Goal: Task Accomplishment & Management: Manage account settings

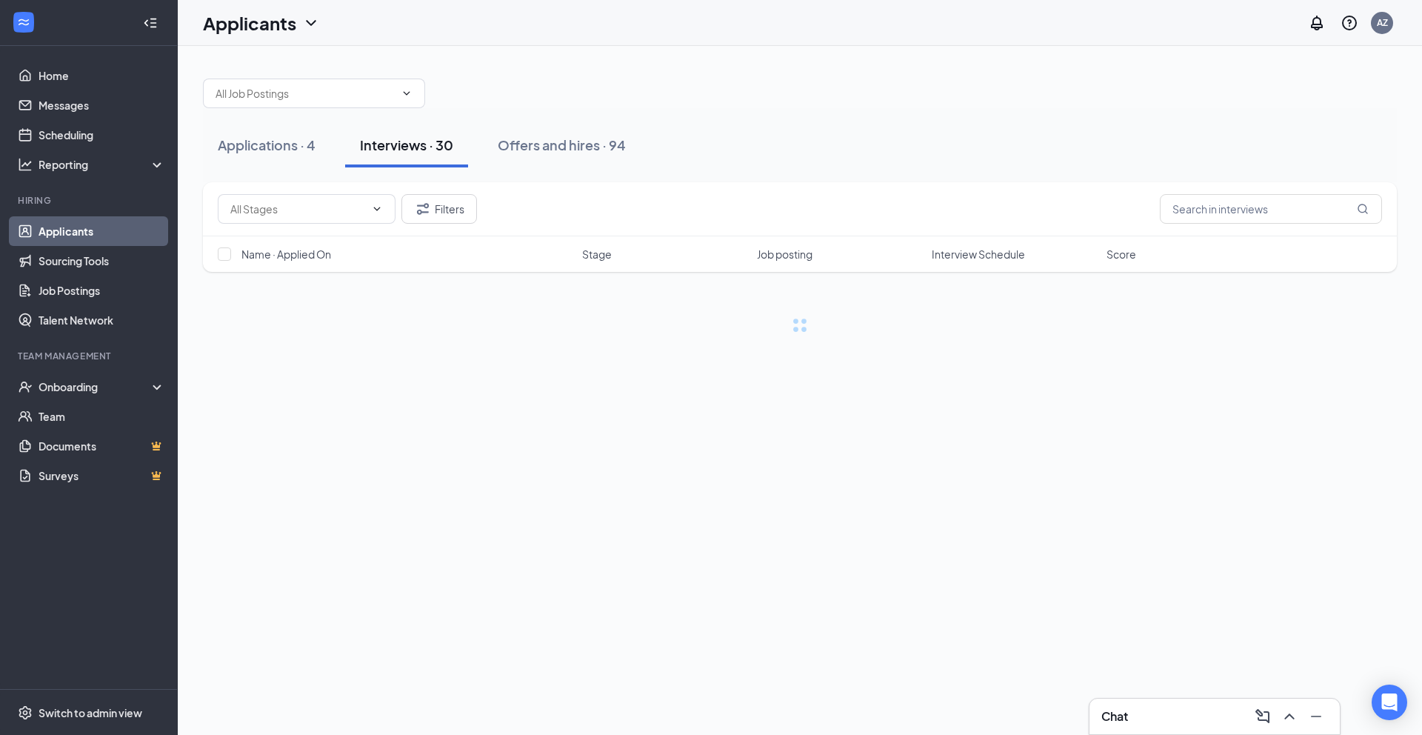
click at [1131, 720] on div "Chat" at bounding box center [1214, 716] width 227 height 24
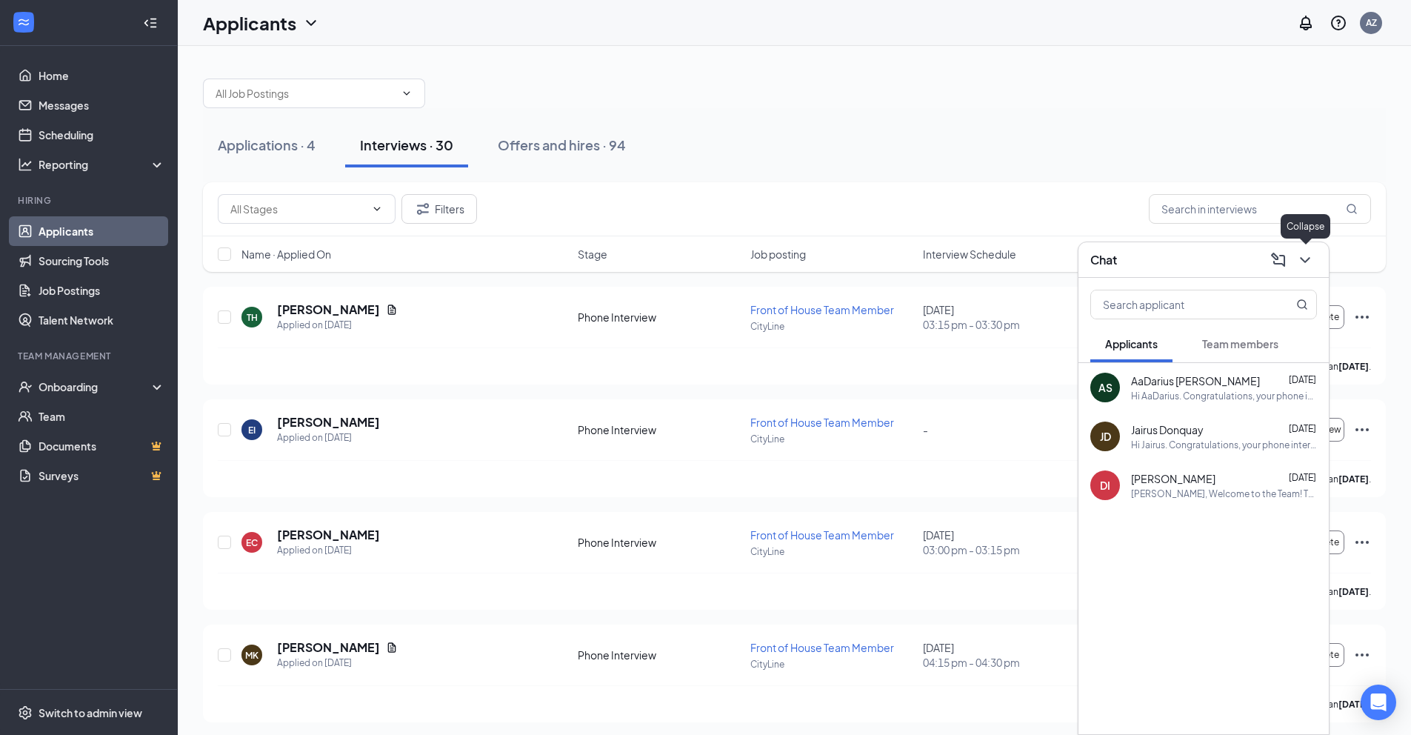
click at [1299, 263] on icon "ChevronDown" at bounding box center [1305, 260] width 18 height 18
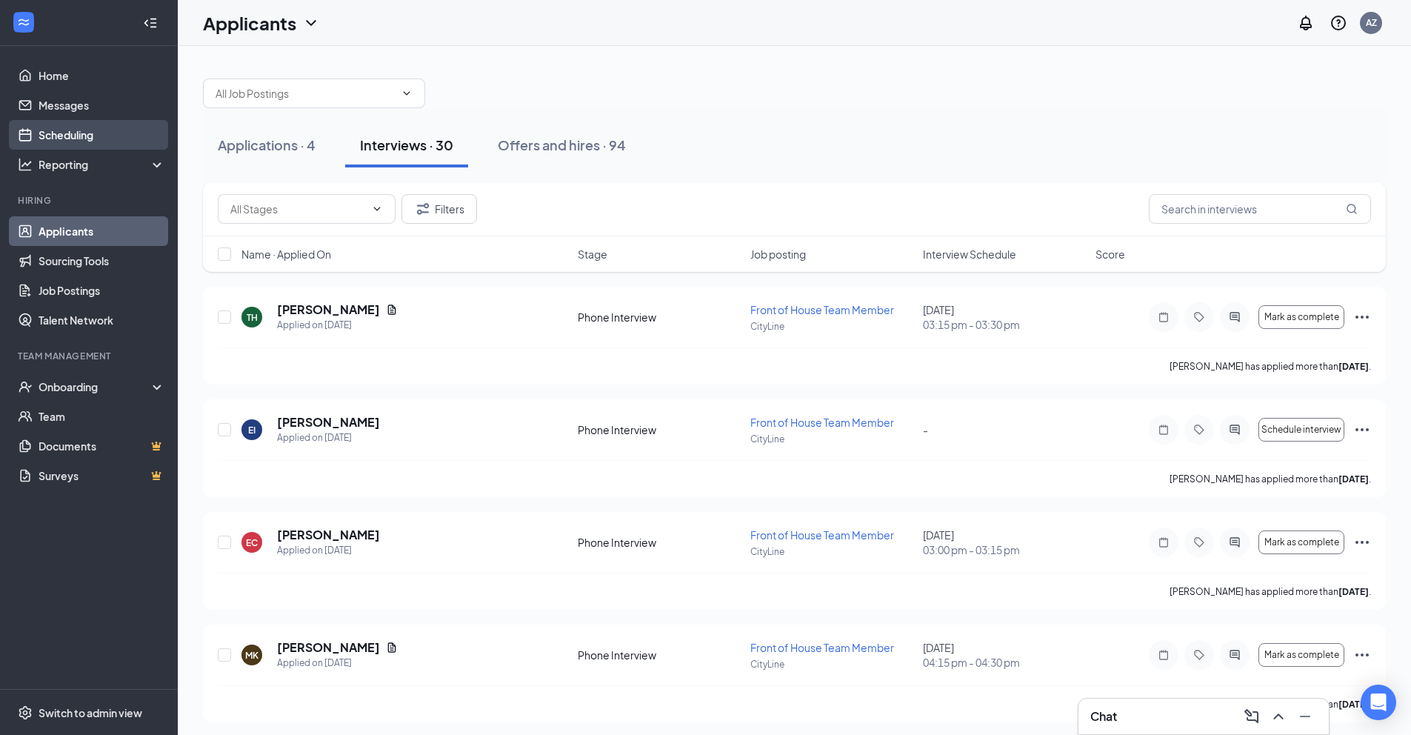
click at [113, 147] on link "Scheduling" at bounding box center [102, 135] width 127 height 30
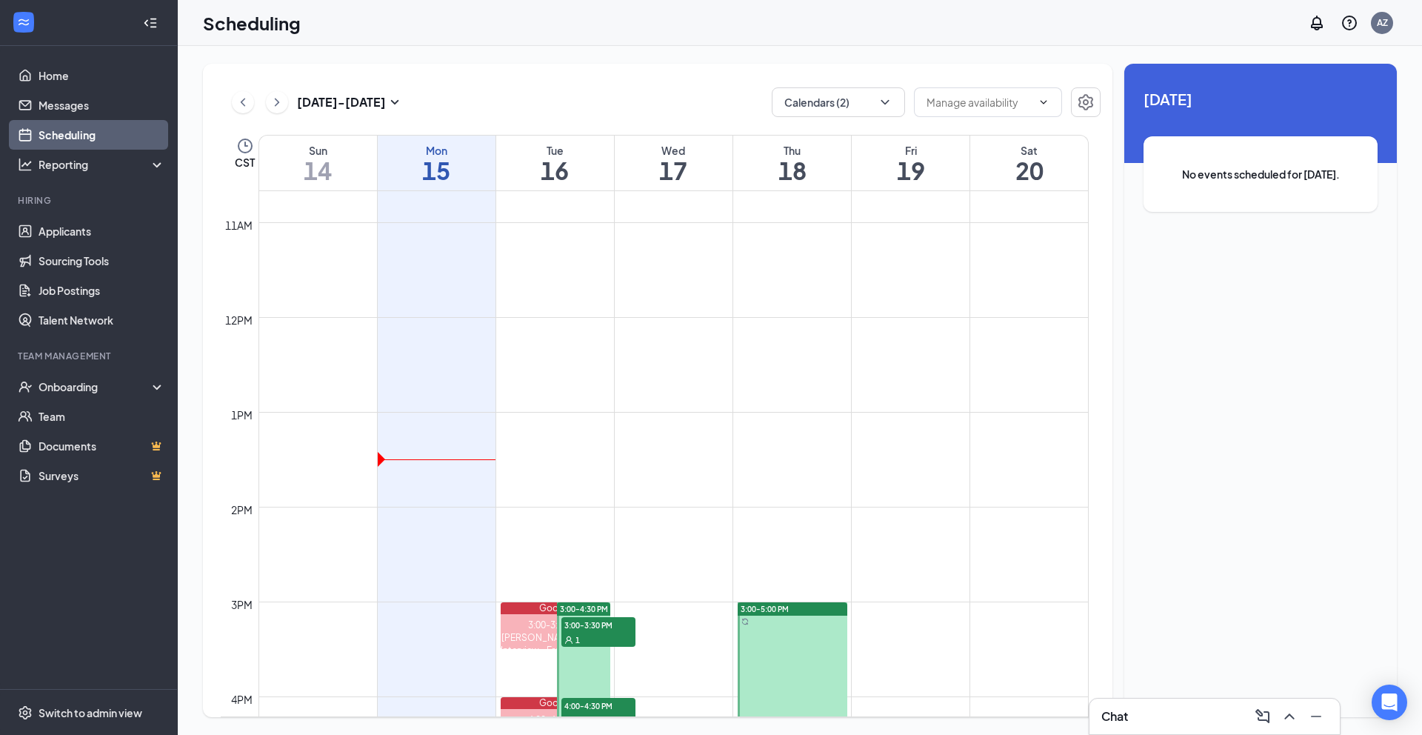
scroll to position [1240, 0]
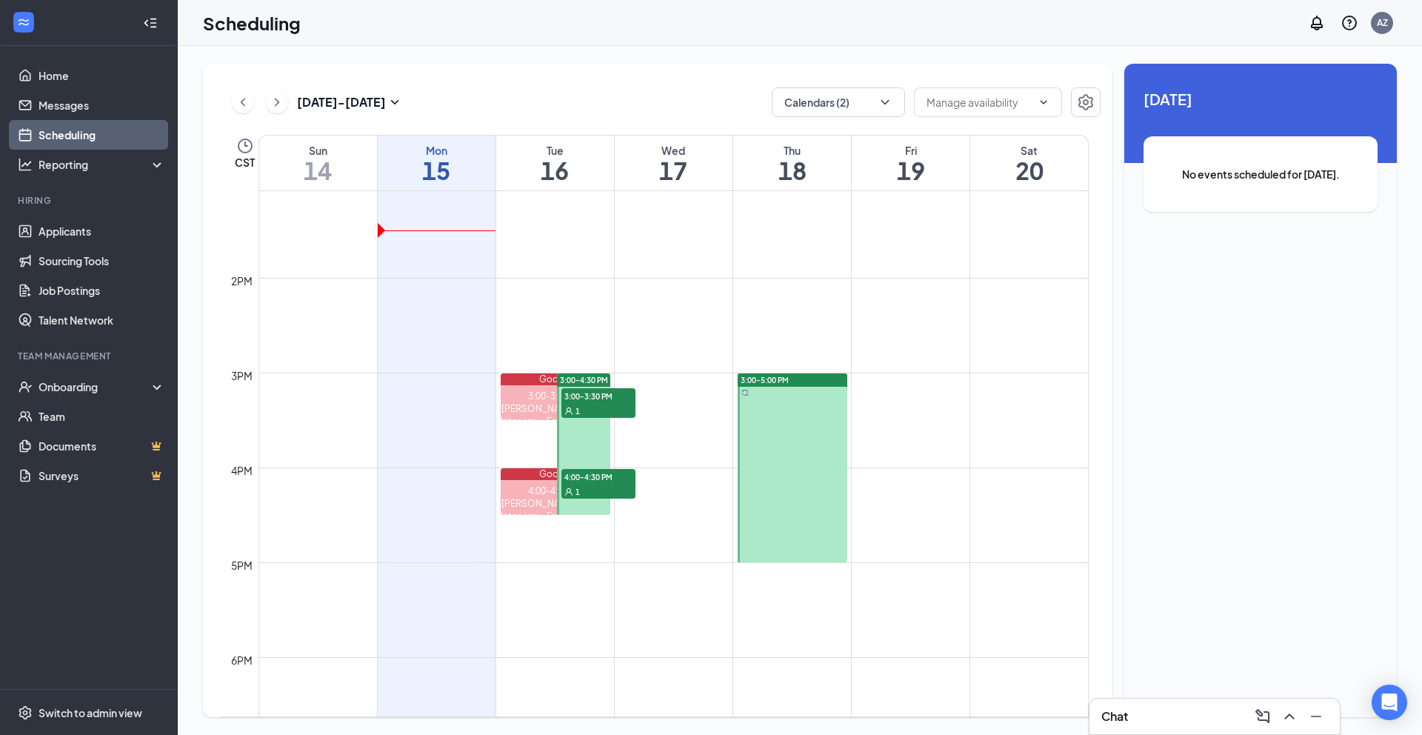
click at [612, 484] on div "1" at bounding box center [598, 491] width 74 height 15
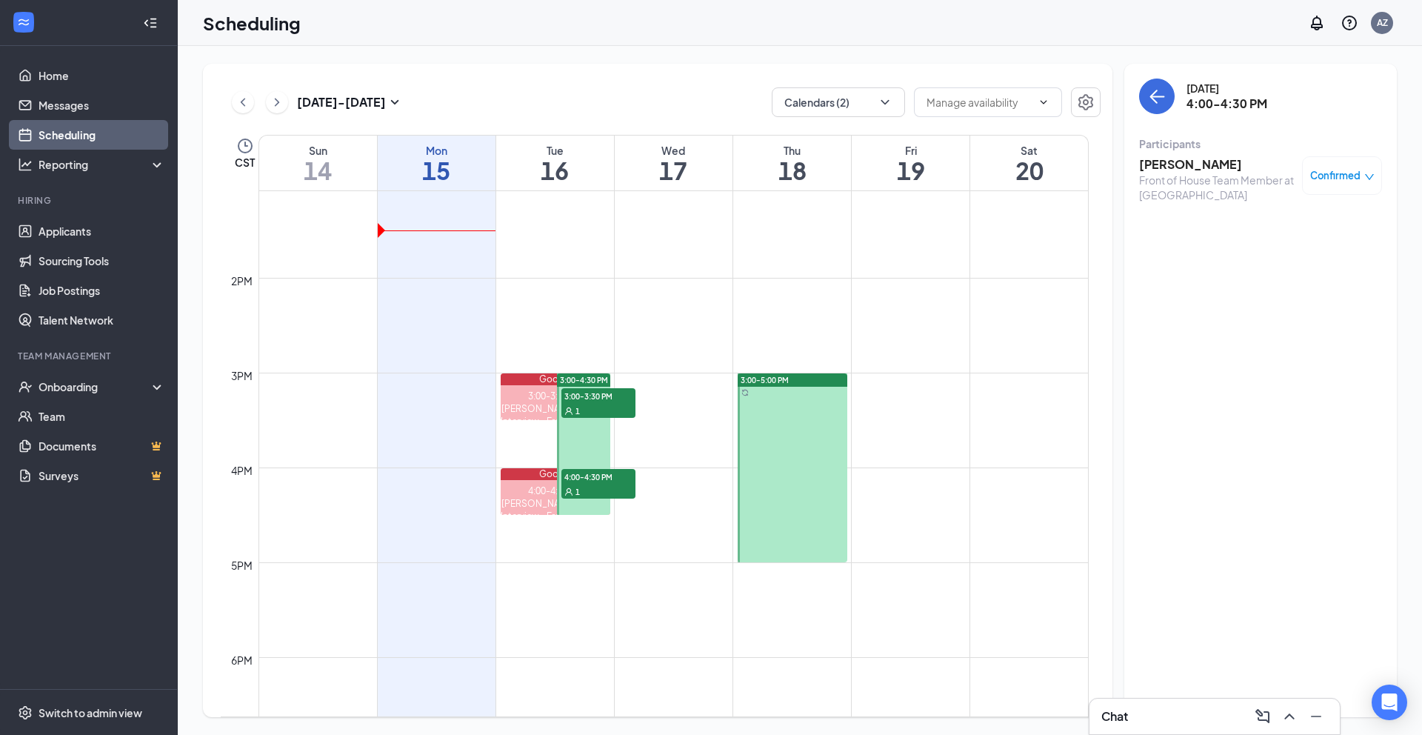
click at [606, 412] on div "1" at bounding box center [598, 410] width 74 height 15
click at [1166, 170] on h3 "[PERSON_NAME]" at bounding box center [1216, 164] width 155 height 16
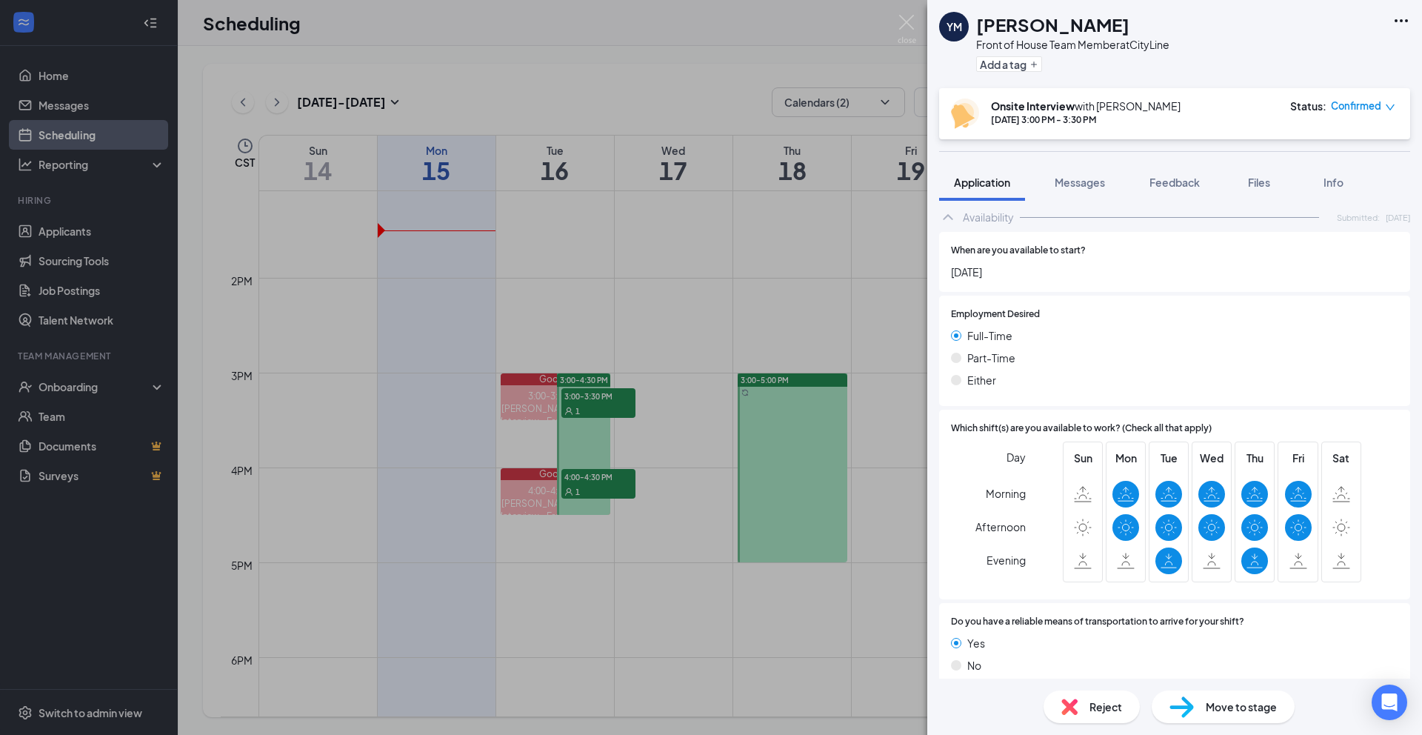
scroll to position [657, 0]
click at [1268, 178] on span "Files" at bounding box center [1259, 181] width 22 height 13
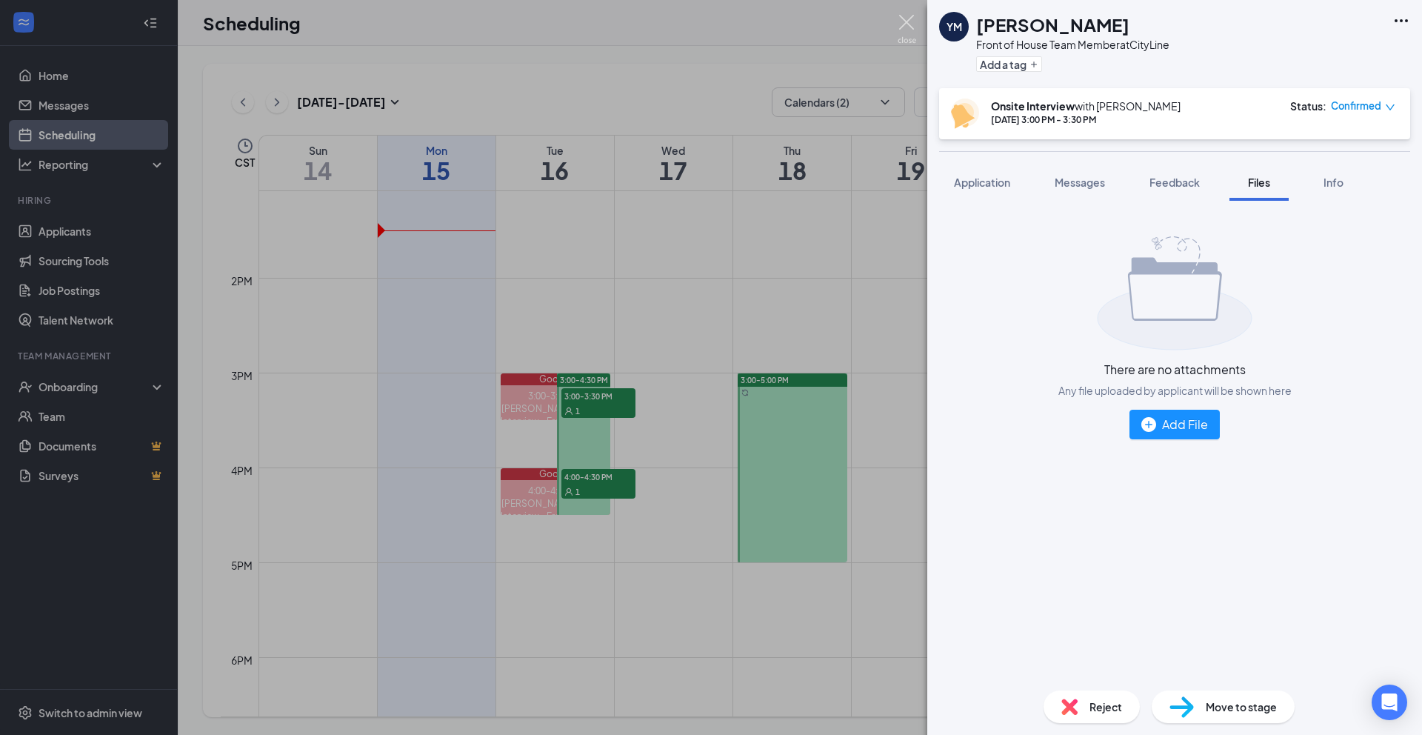
click at [906, 16] on img at bounding box center [906, 29] width 19 height 29
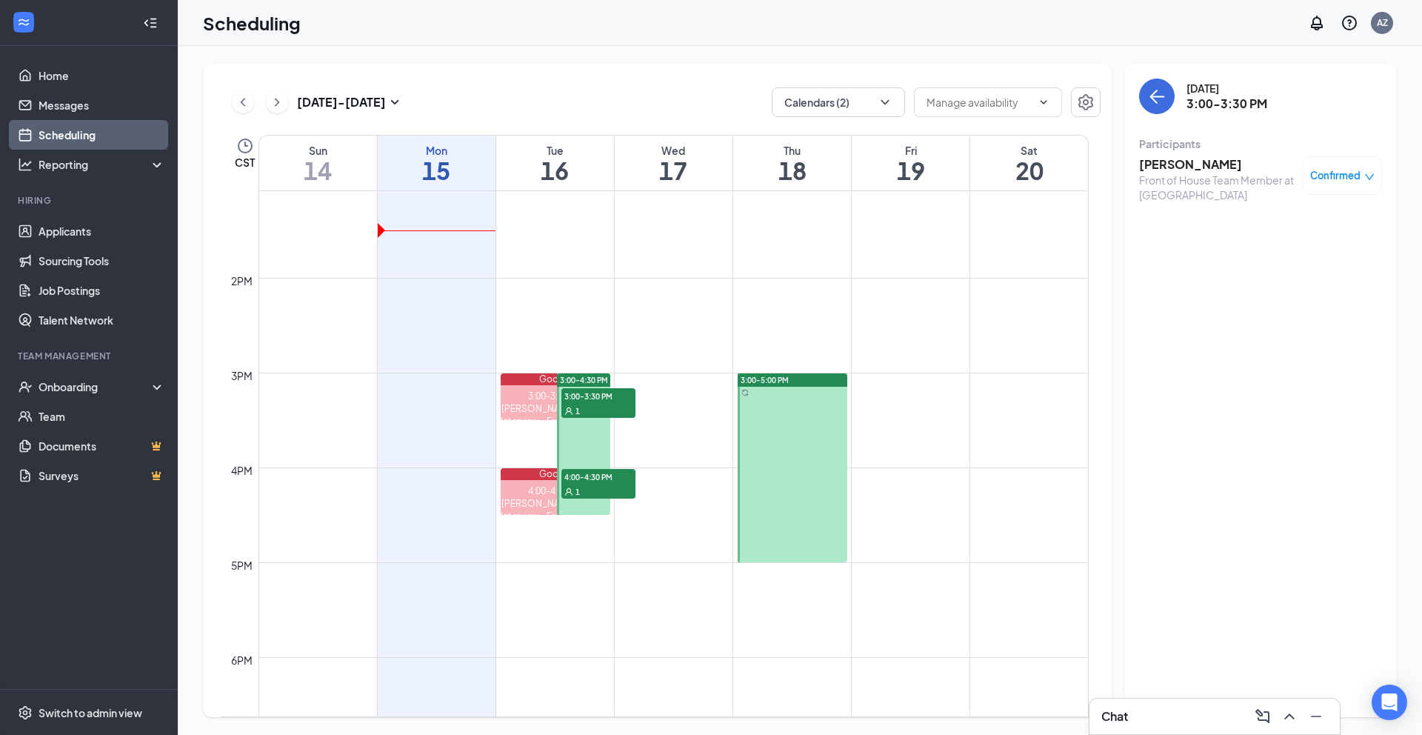
click at [601, 466] on div at bounding box center [583, 443] width 53 height 141
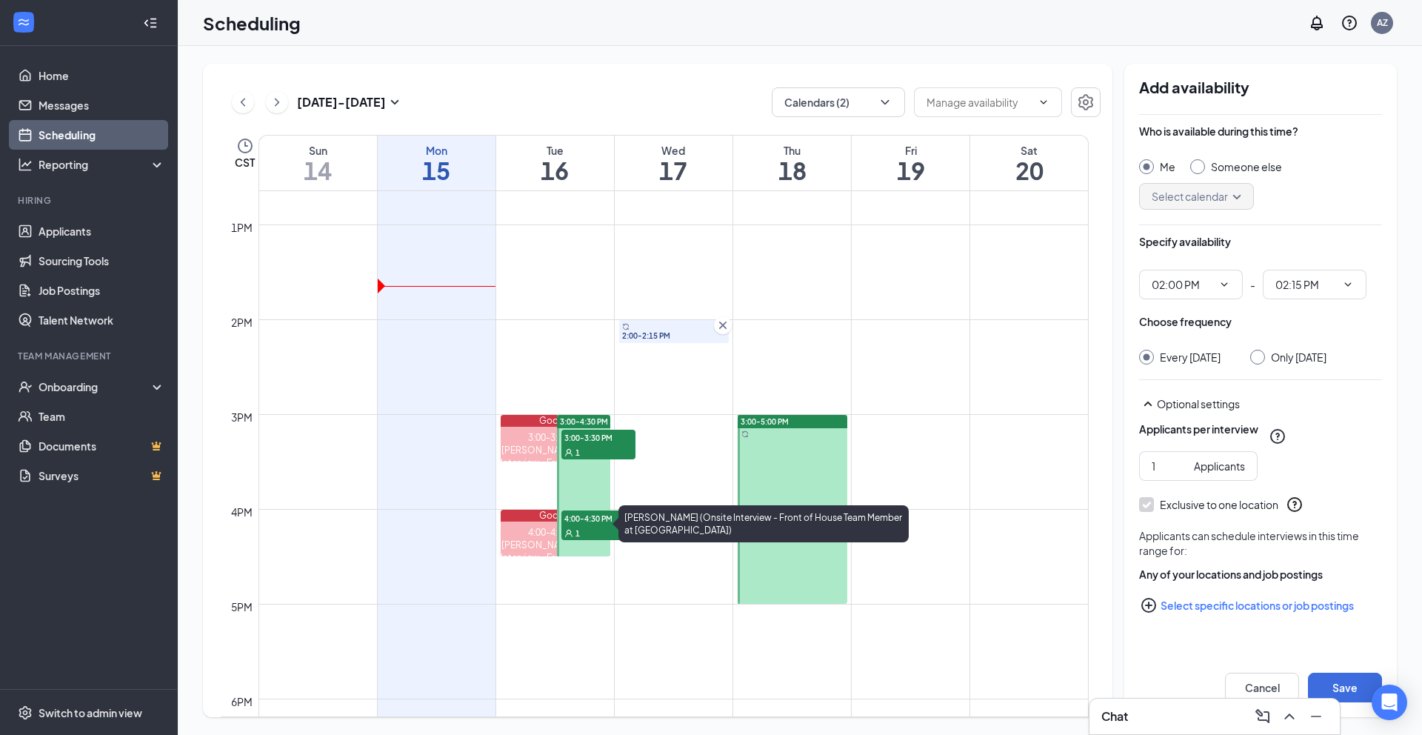
scroll to position [1196, 0]
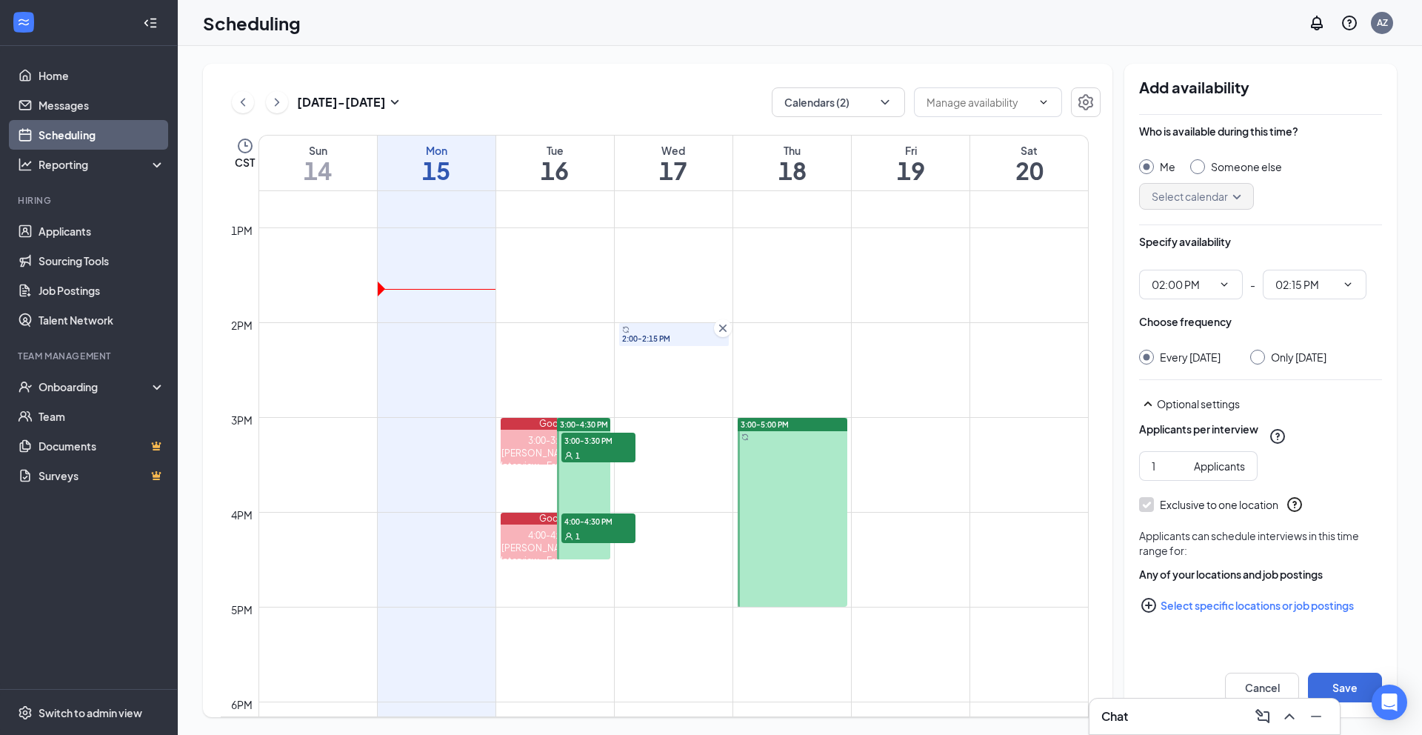
click at [698, 335] on span "2:00-2:15 PM" at bounding box center [674, 338] width 104 height 10
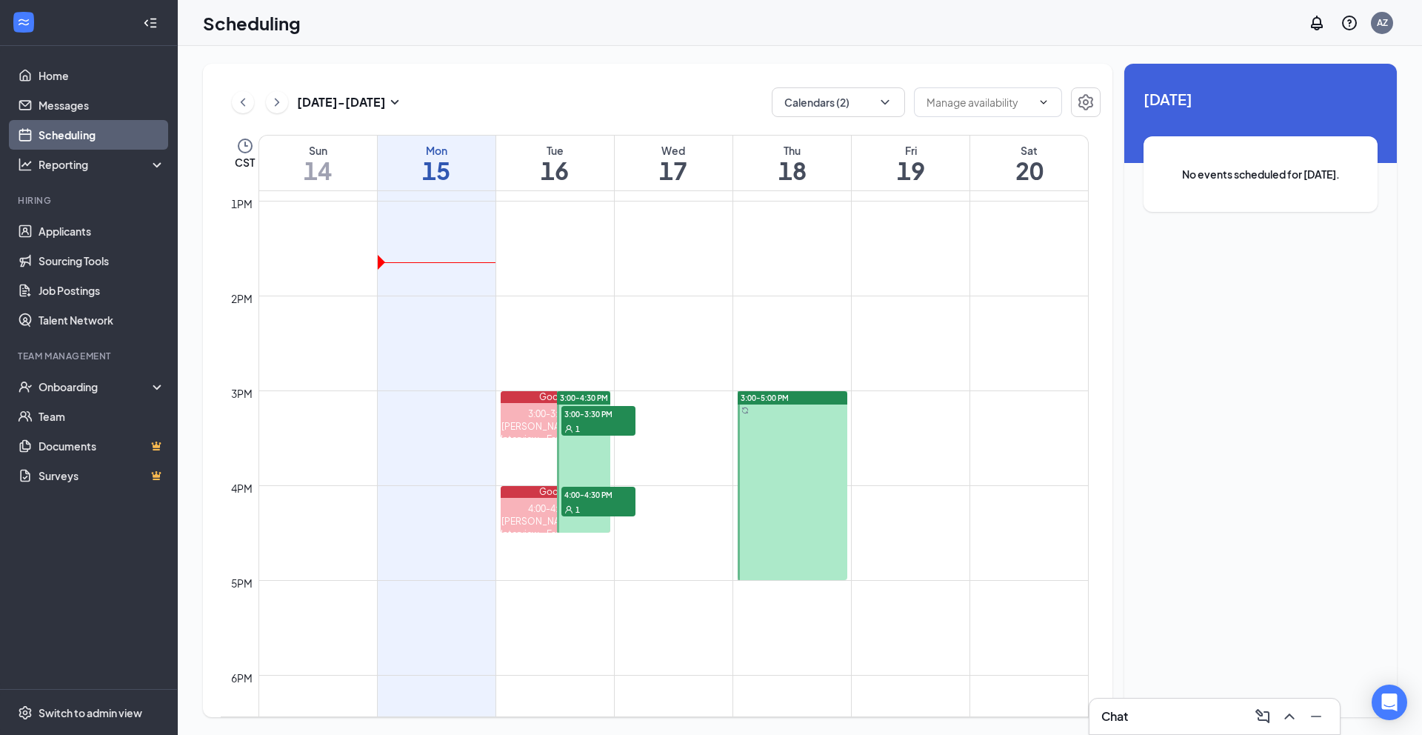
scroll to position [1473, 0]
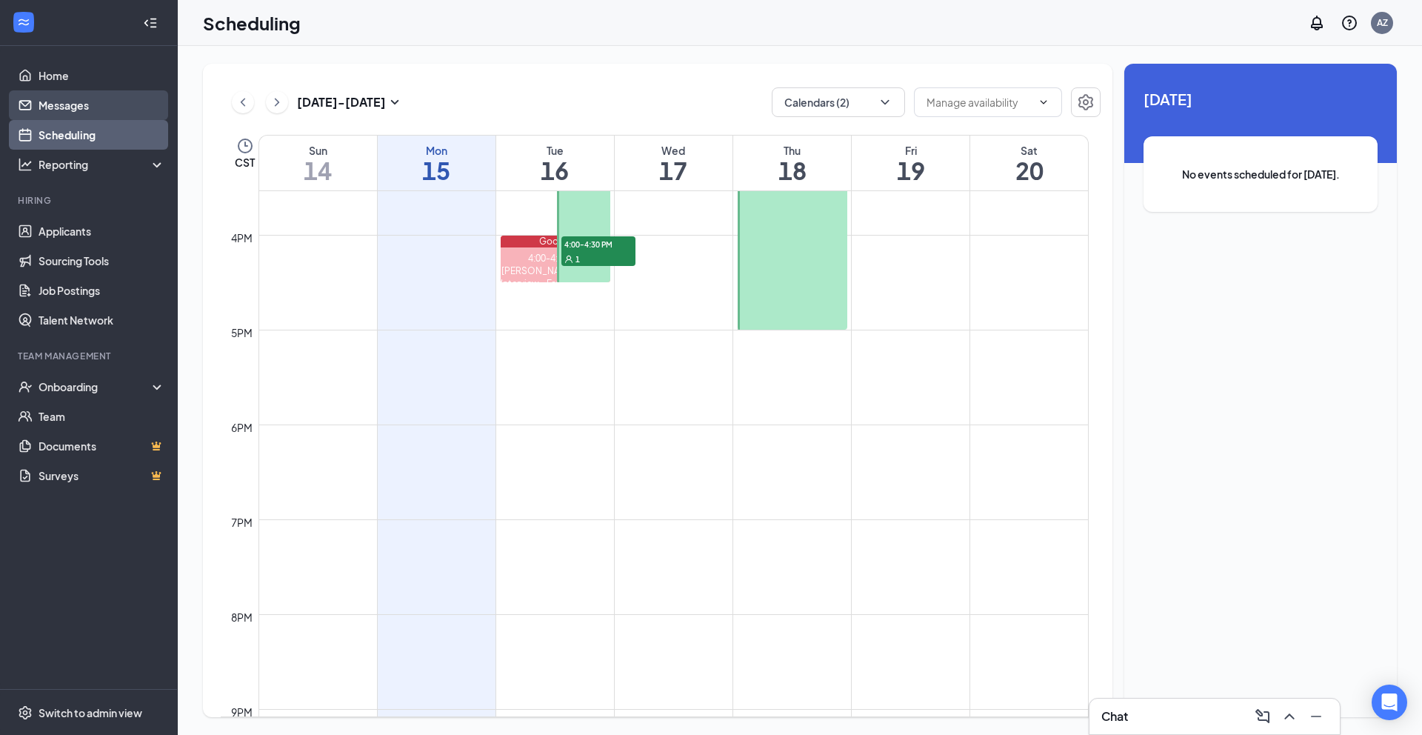
click at [81, 106] on link "Messages" at bounding box center [102, 105] width 127 height 30
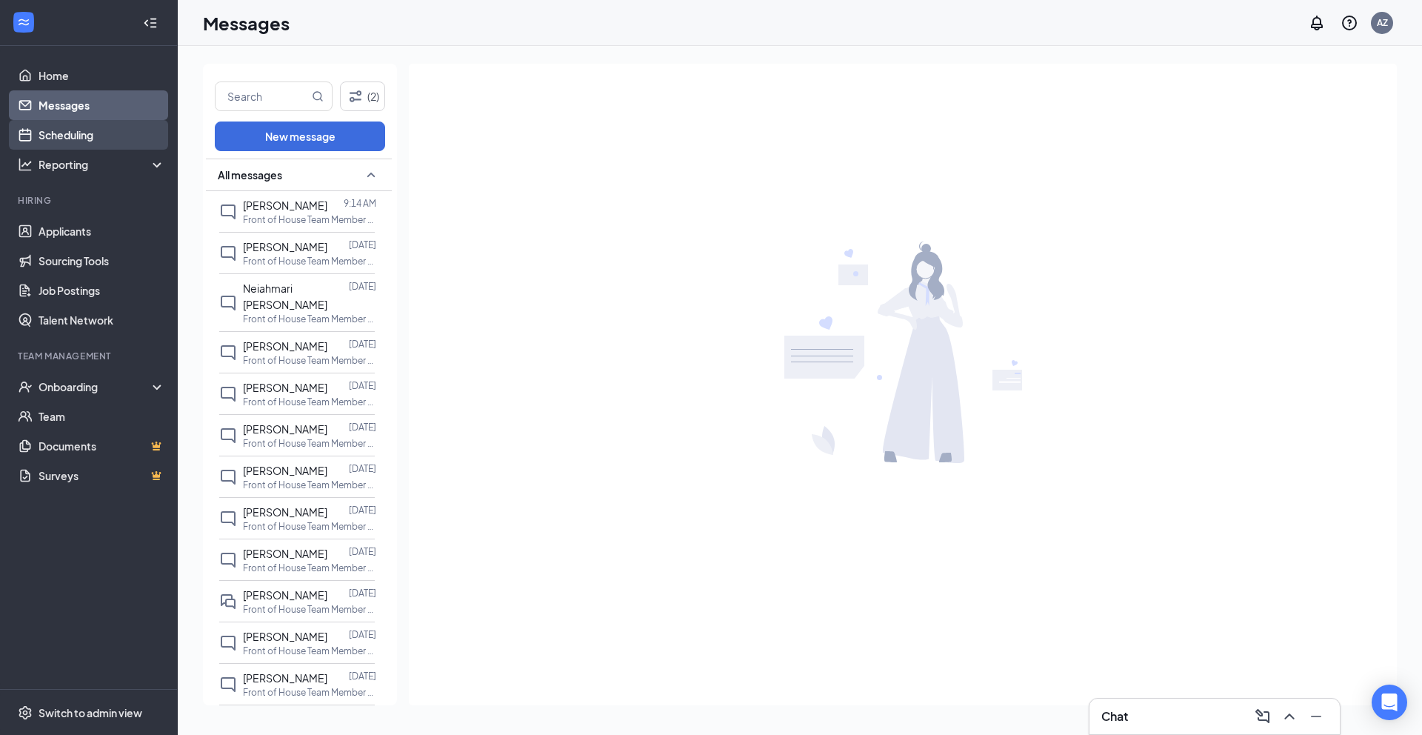
click at [80, 130] on link "Scheduling" at bounding box center [102, 135] width 127 height 30
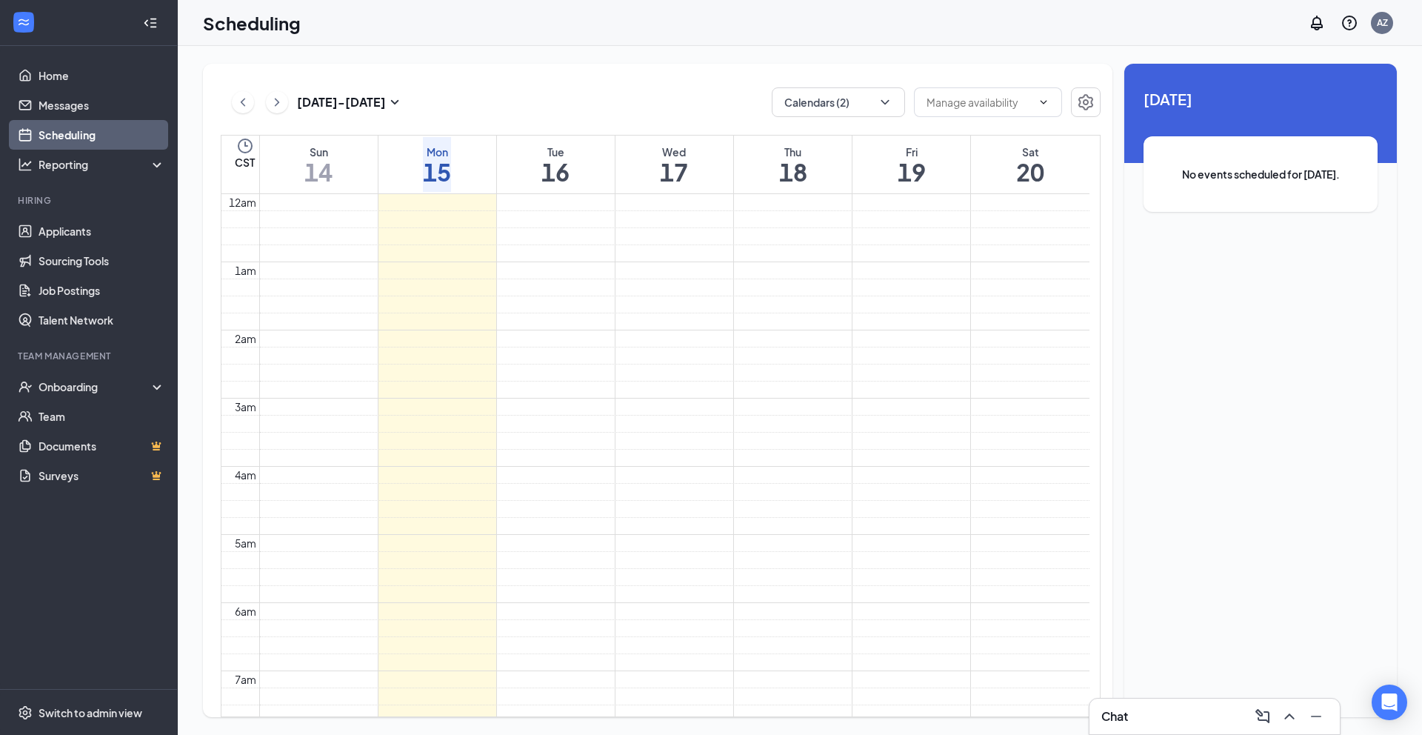
scroll to position [728, 0]
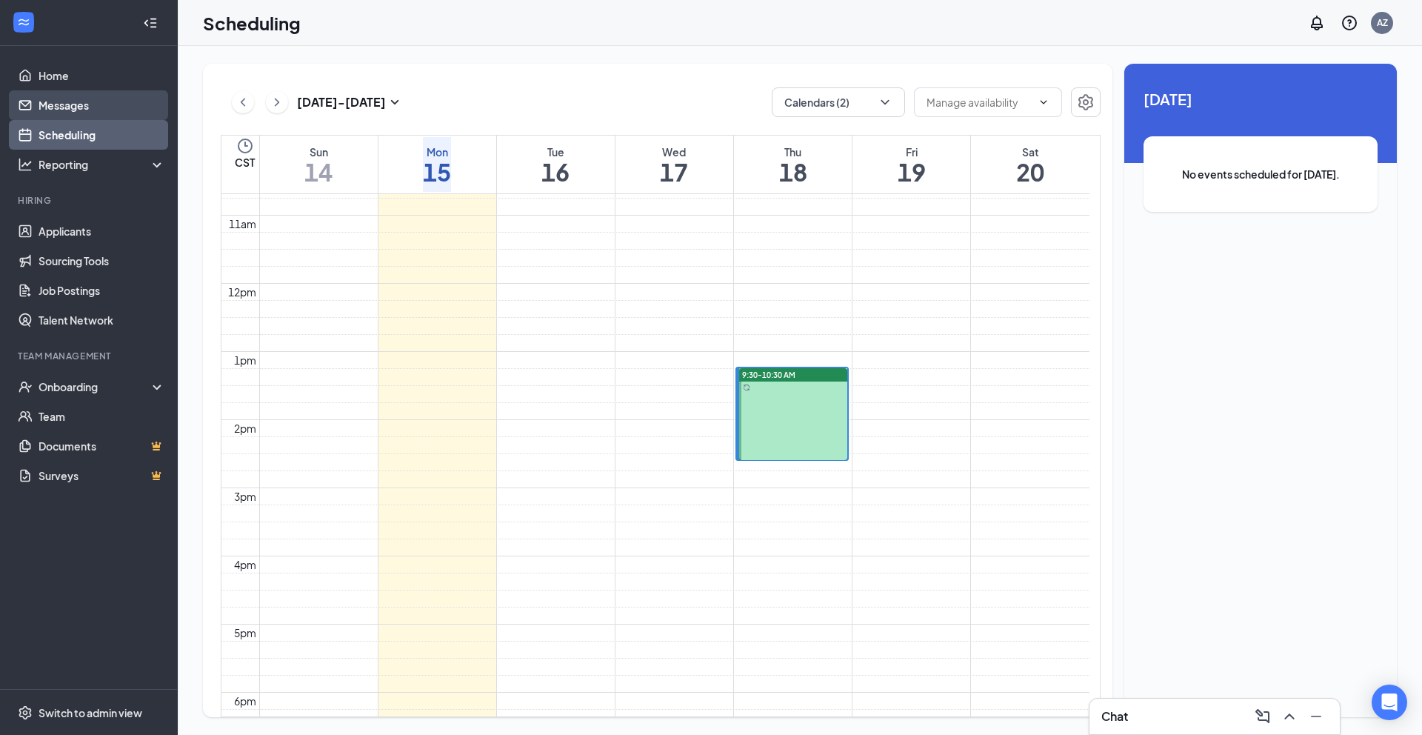
click at [81, 102] on link "Messages" at bounding box center [102, 105] width 127 height 30
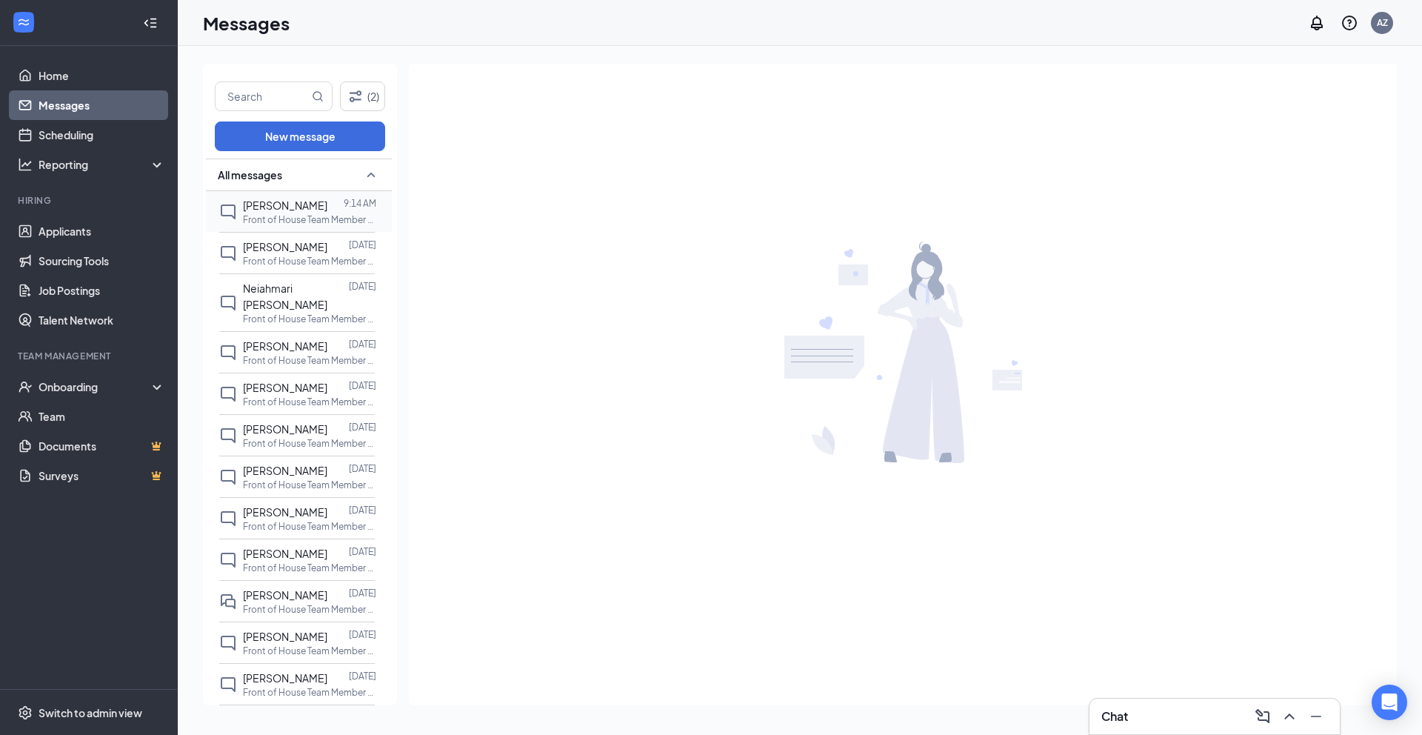
click at [287, 211] on span "[PERSON_NAME]" at bounding box center [285, 204] width 84 height 13
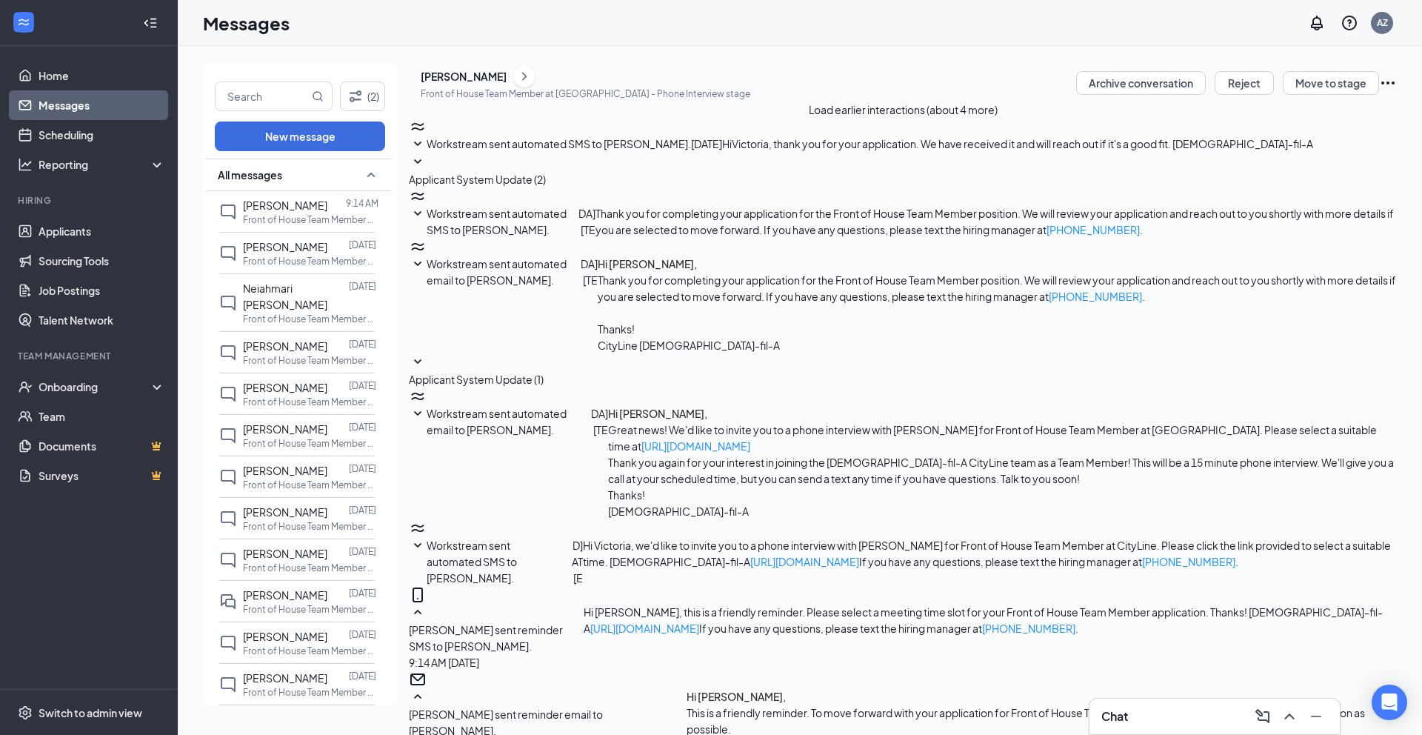
scroll to position [341, 0]
click at [142, 134] on link "Scheduling" at bounding box center [102, 135] width 127 height 30
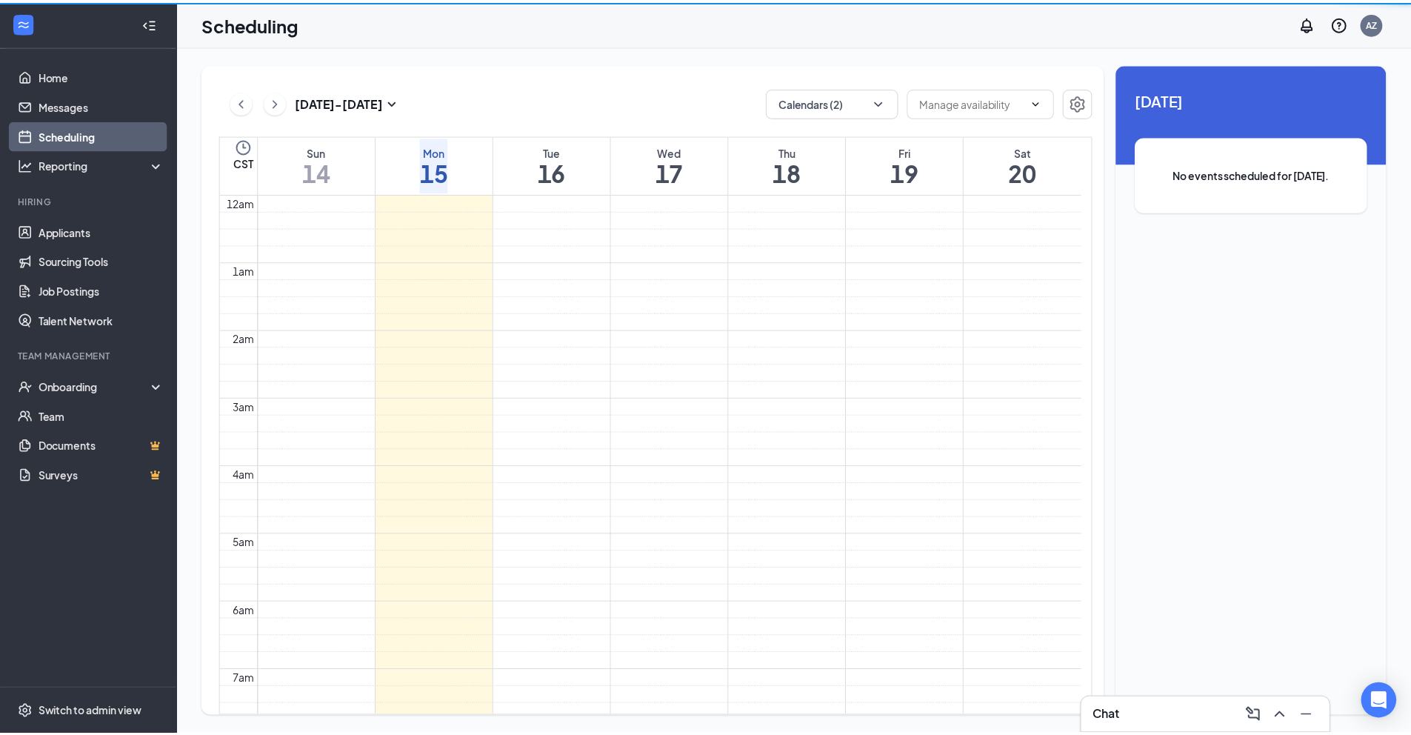
scroll to position [728, 0]
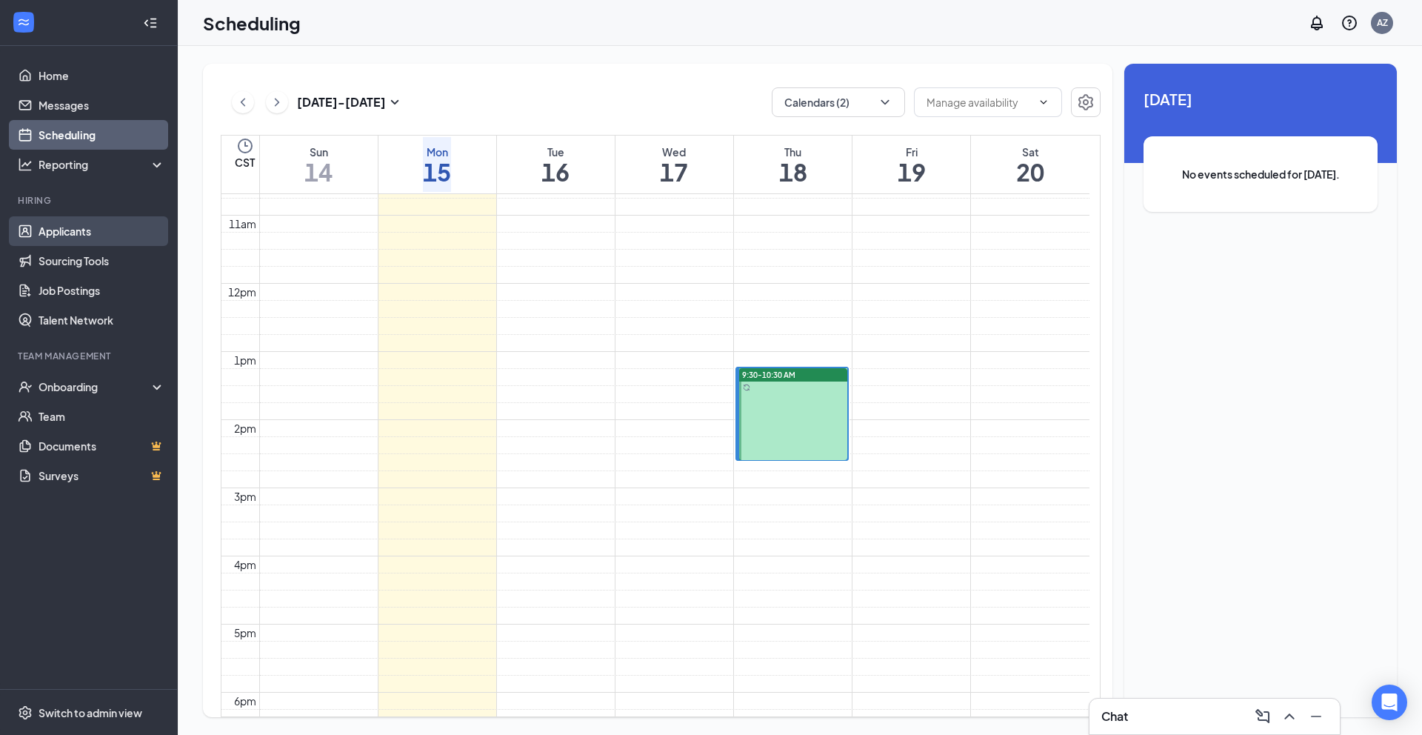
click at [92, 227] on link "Applicants" at bounding box center [102, 231] width 127 height 30
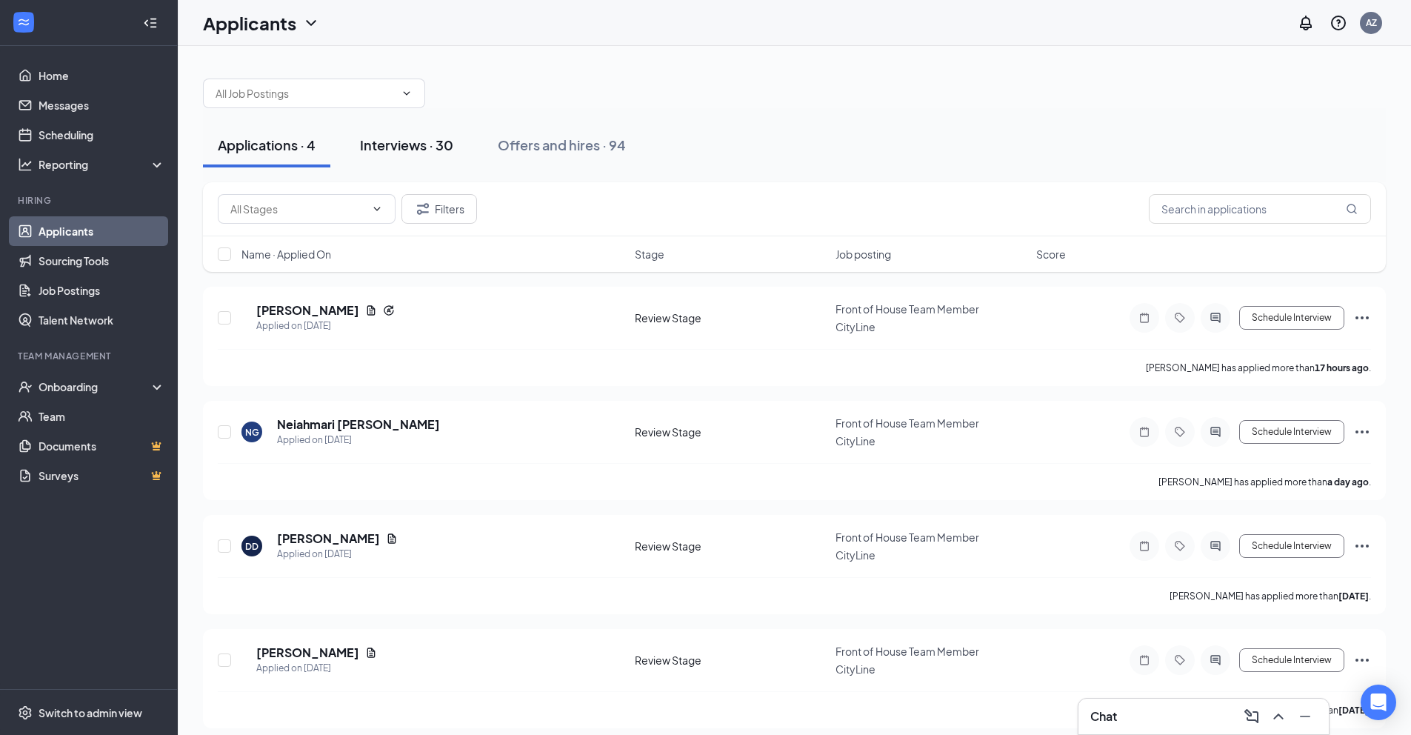
click at [441, 144] on div "Interviews · 30" at bounding box center [406, 145] width 93 height 19
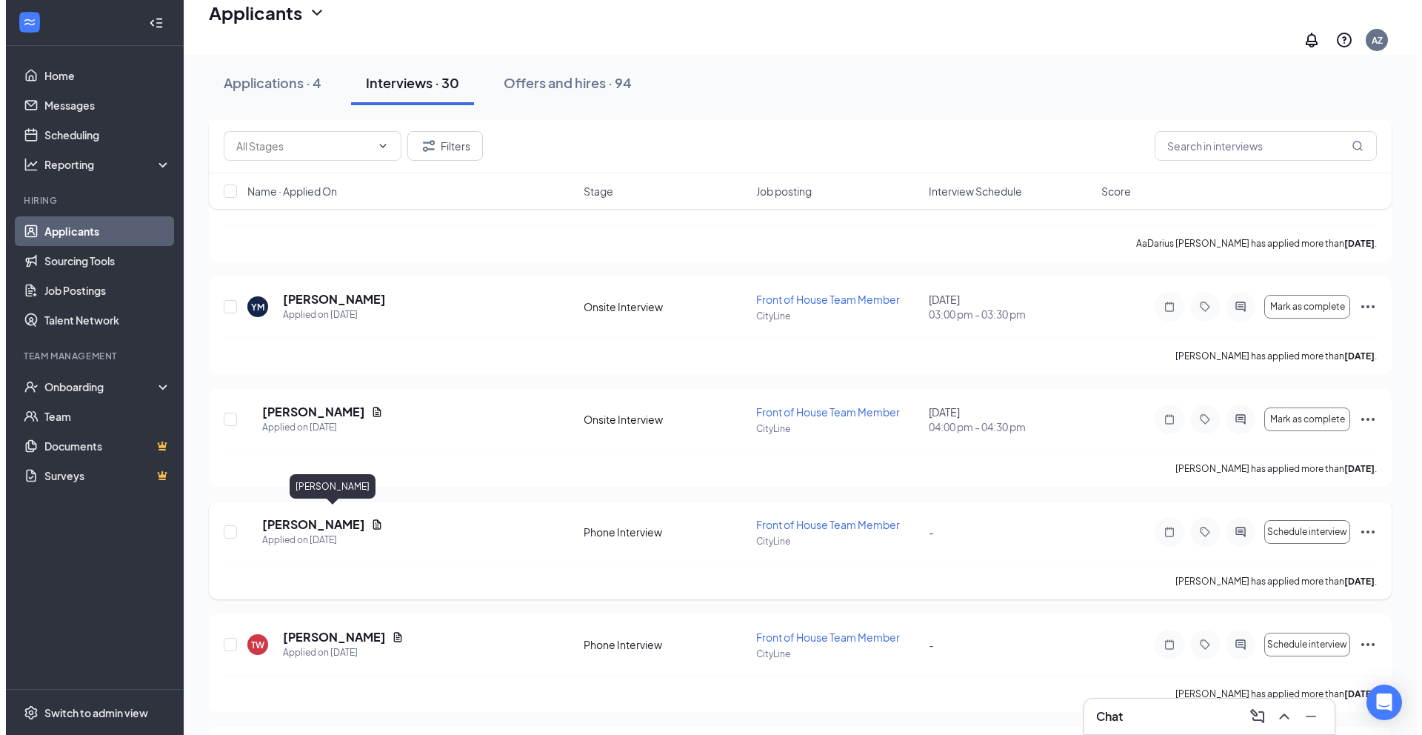
scroll to position [2411, 0]
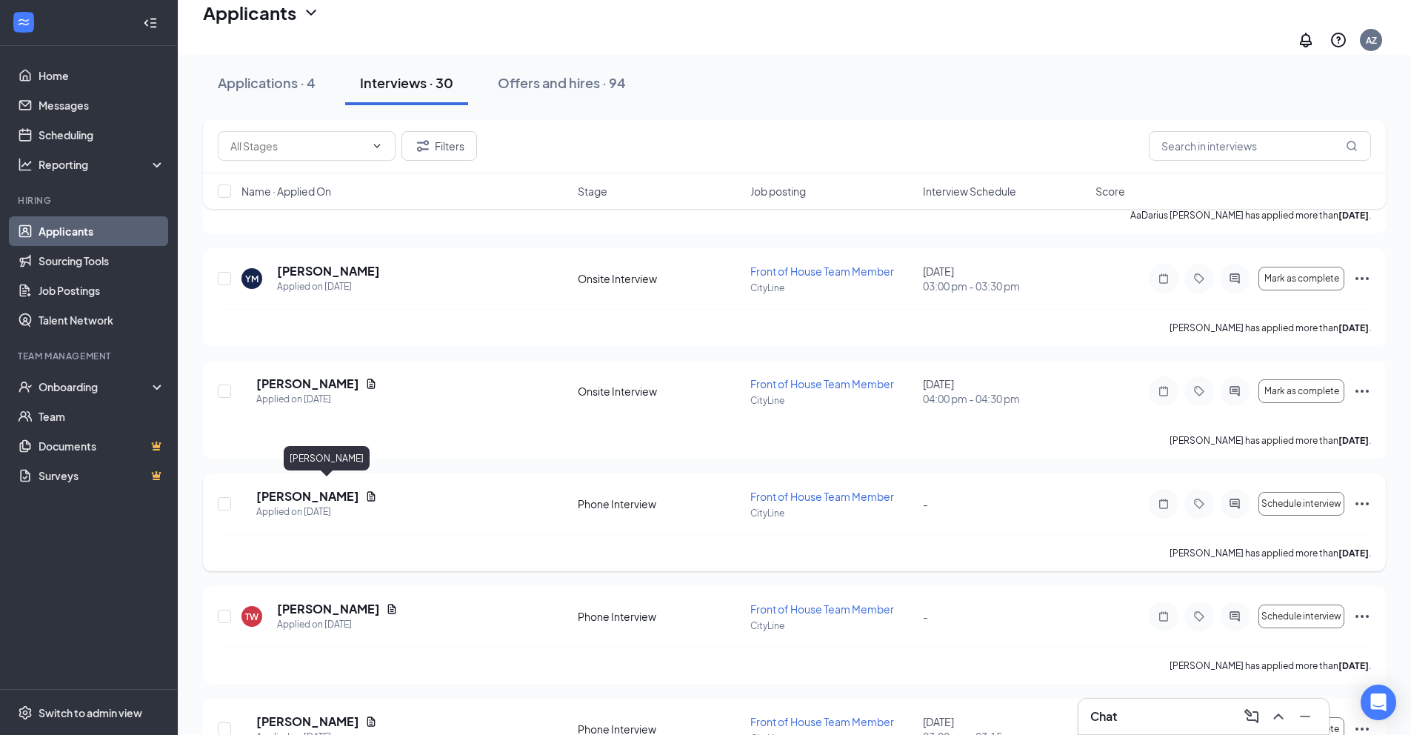
click at [354, 488] on h5 "[PERSON_NAME]" at bounding box center [307, 496] width 103 height 16
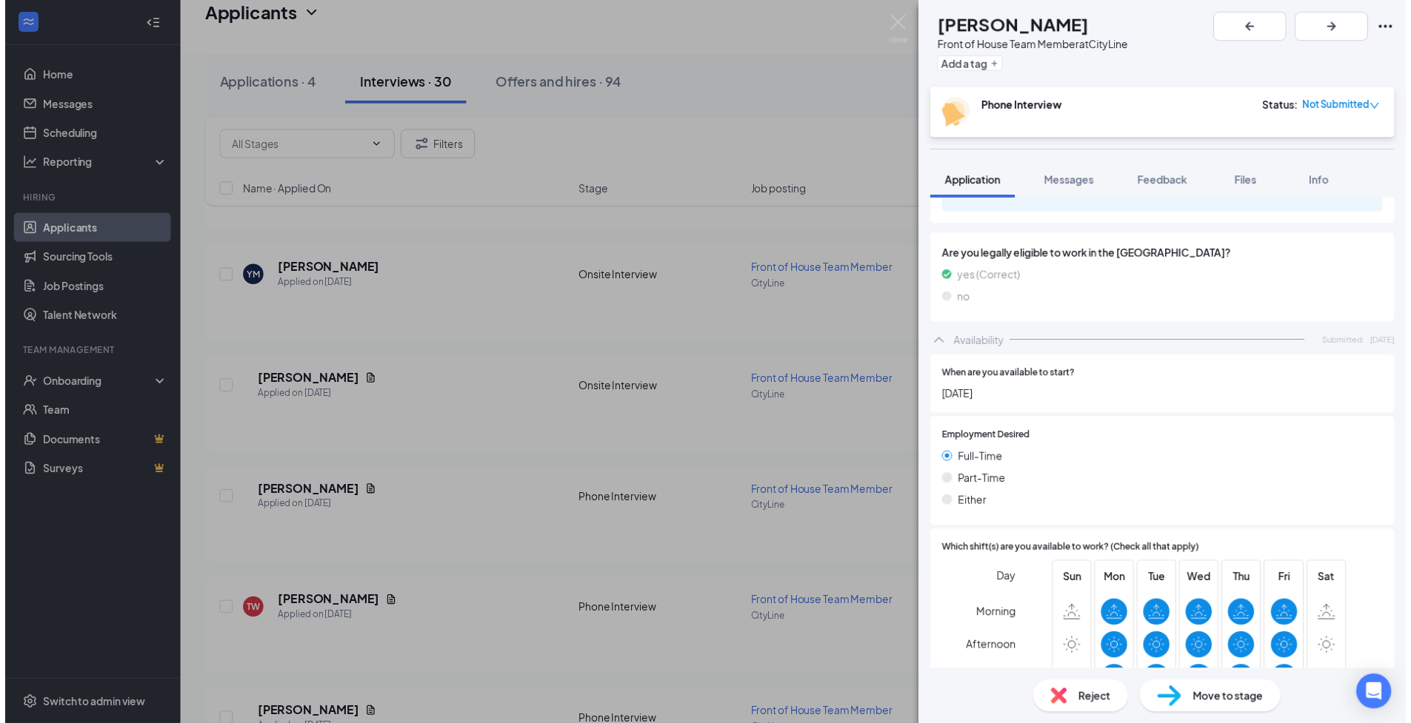
scroll to position [754, 0]
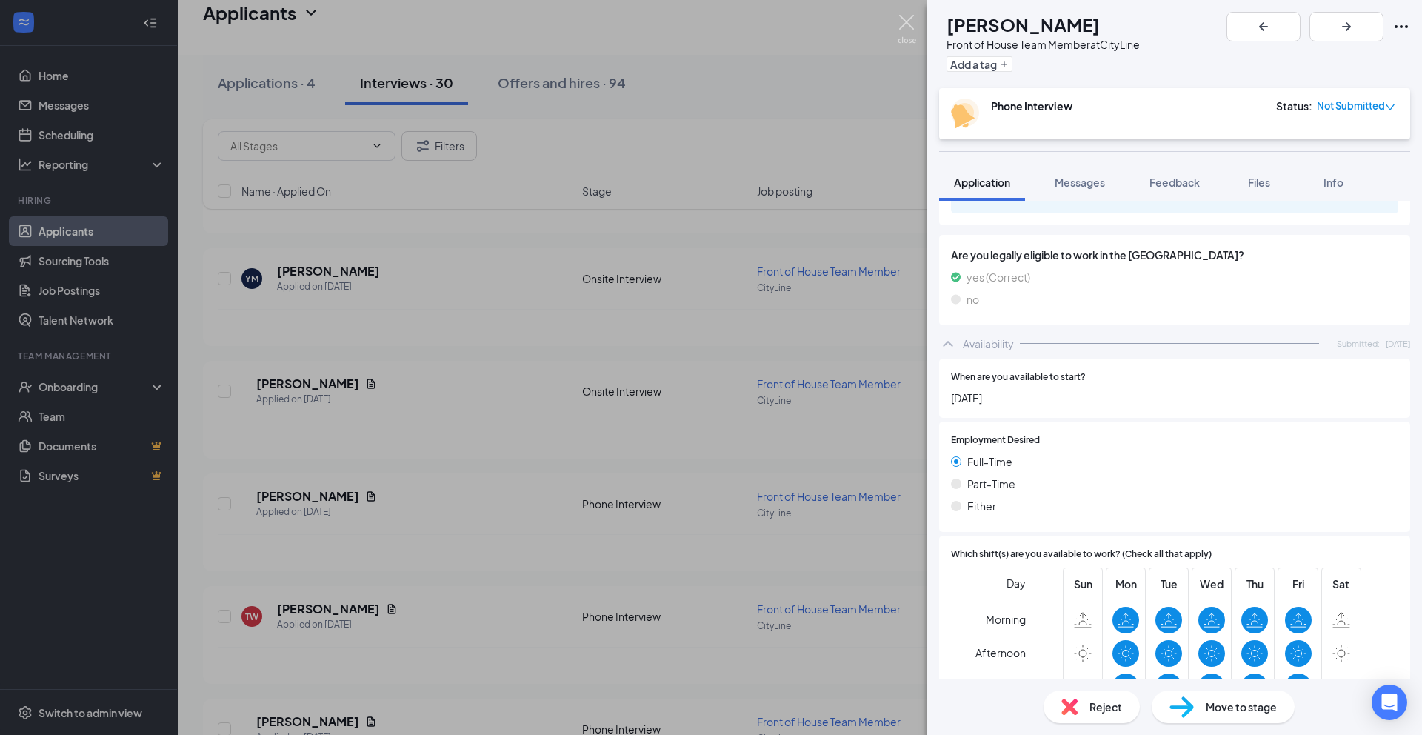
click at [903, 17] on img at bounding box center [906, 29] width 19 height 29
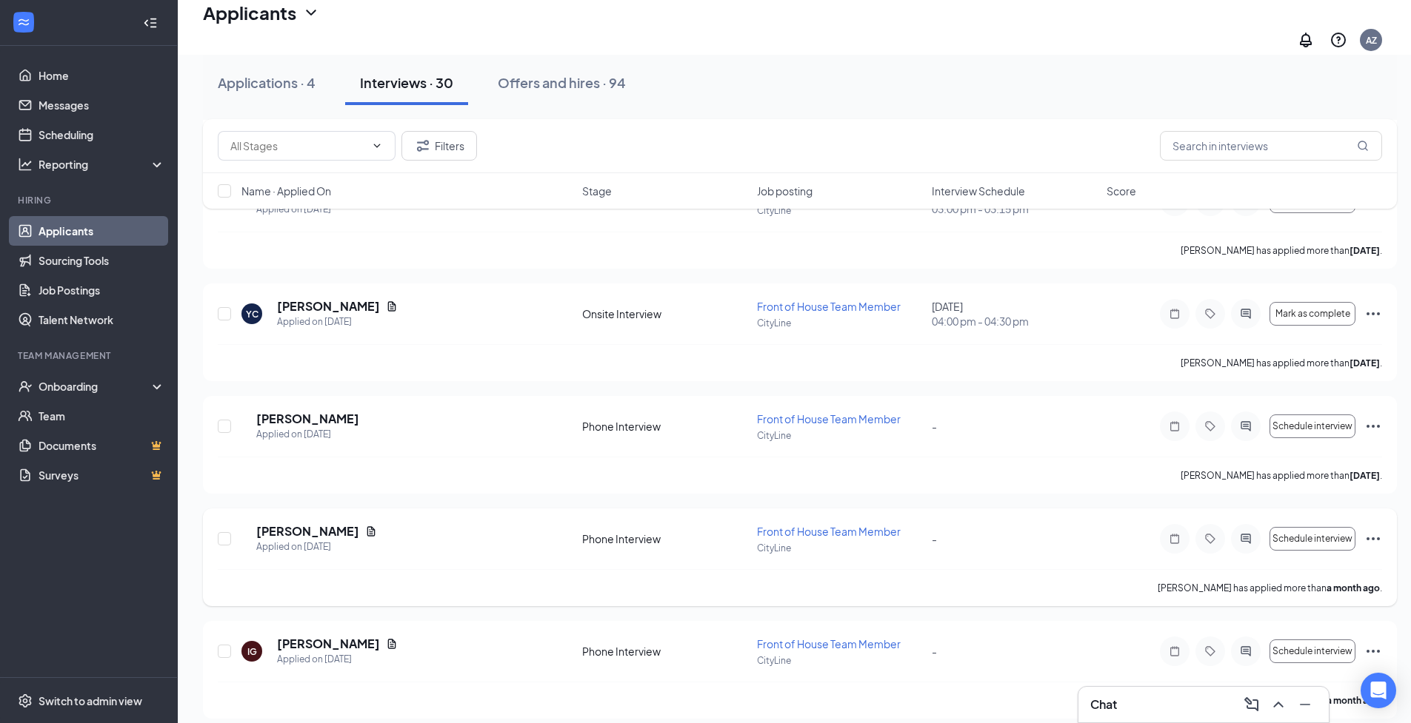
scroll to position [2943, 0]
